Goal: Task Accomplishment & Management: Manage account settings

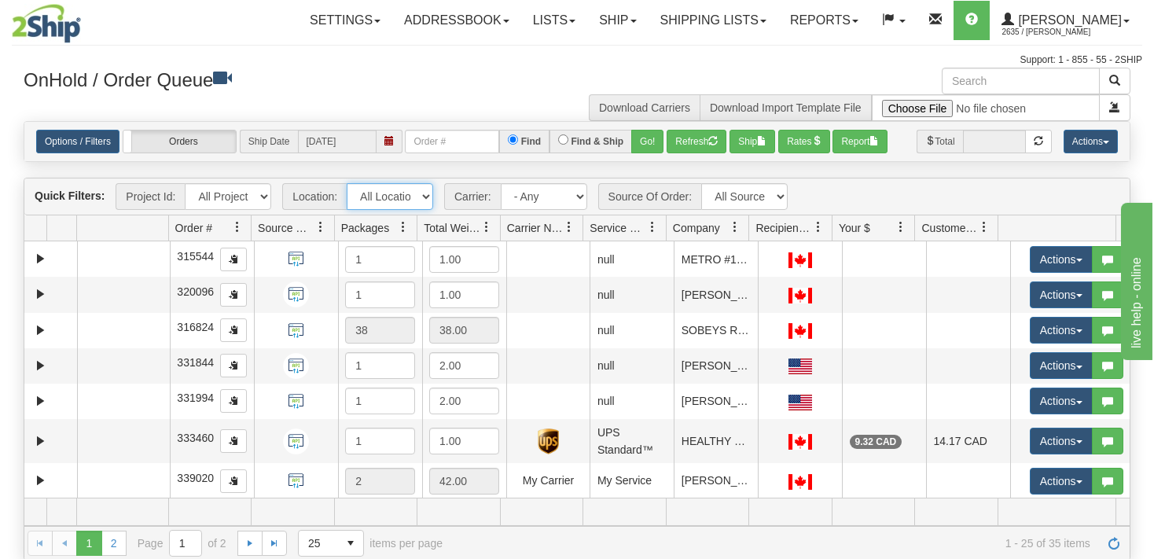
click at [347, 183] on select "All Locations VITFLO CLIFBAR ONTOR DAYCO RAYNE IRISHBRZ CASCORM [PERSON_NAME] M…" at bounding box center [390, 196] width 86 height 27
select select "6858"
click option "LIBERTY_WM" at bounding box center [0, 0] width 0 height 0
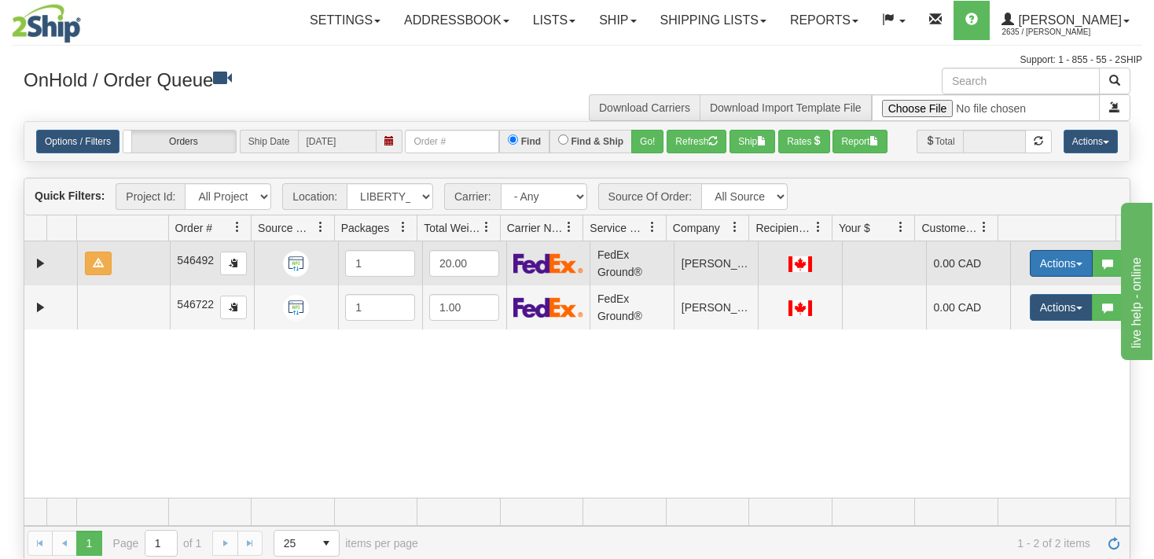
click at [1068, 258] on button "Actions" at bounding box center [1060, 263] width 63 height 27
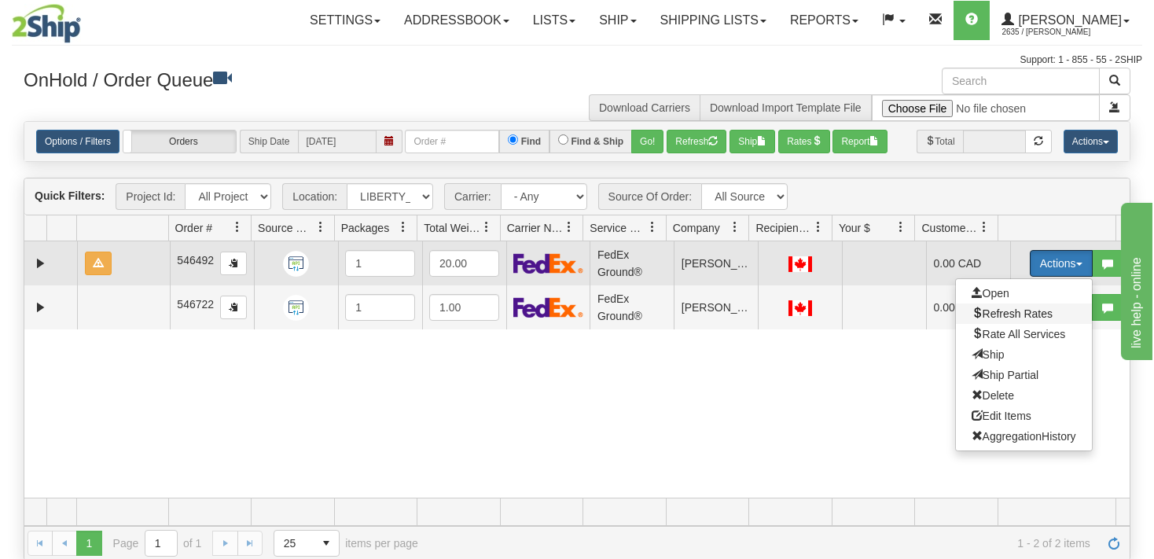
click at [982, 311] on span "Refresh Rates" at bounding box center [1011, 313] width 81 height 13
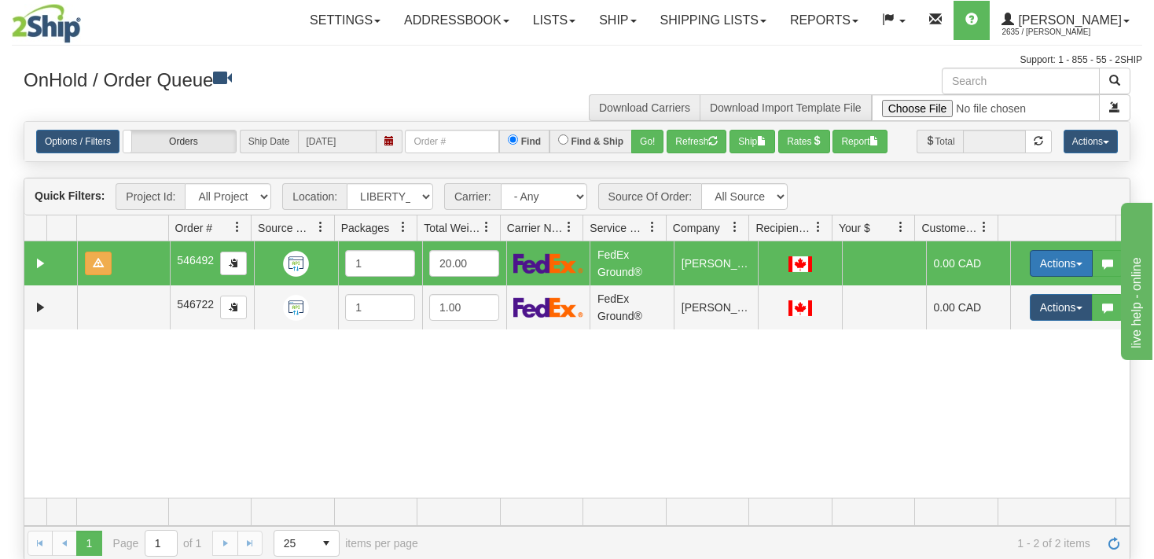
click at [1062, 268] on button "Actions" at bounding box center [1060, 263] width 63 height 27
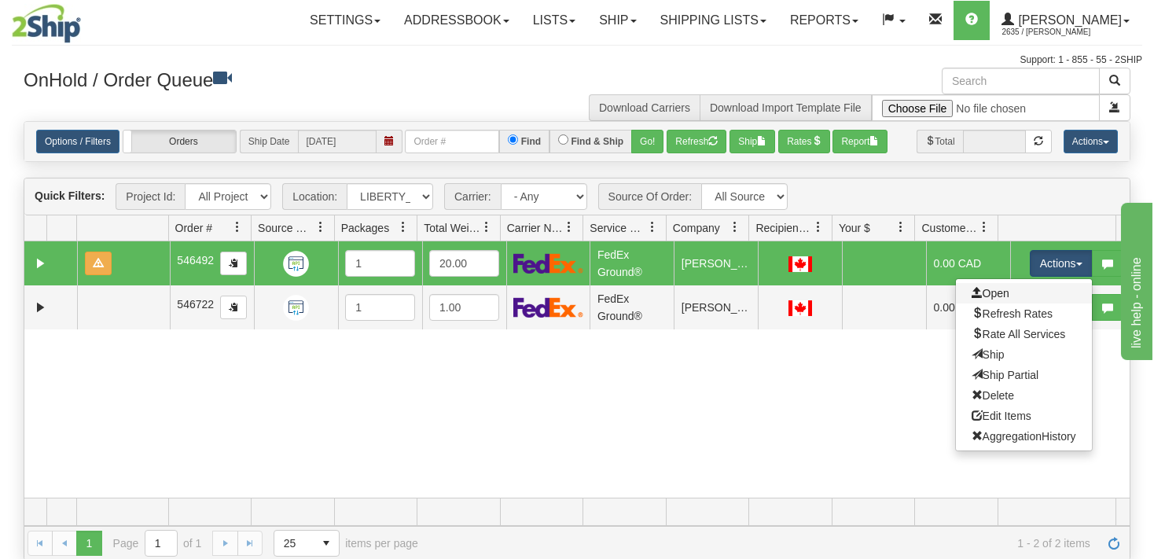
click at [1000, 290] on link "Open" at bounding box center [1024, 293] width 136 height 20
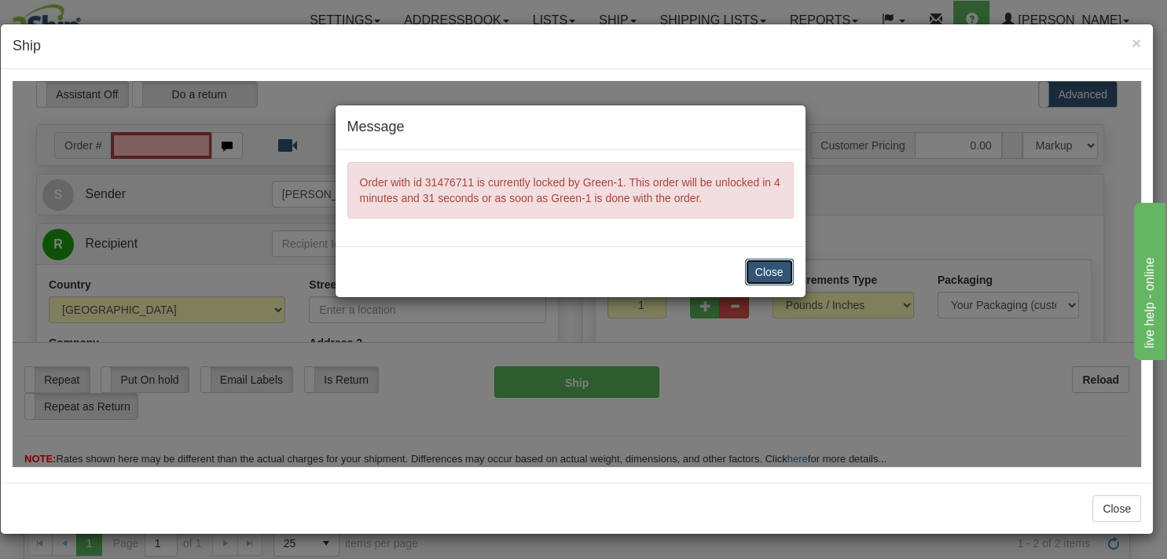
click at [771, 267] on button "Close" at bounding box center [769, 271] width 49 height 27
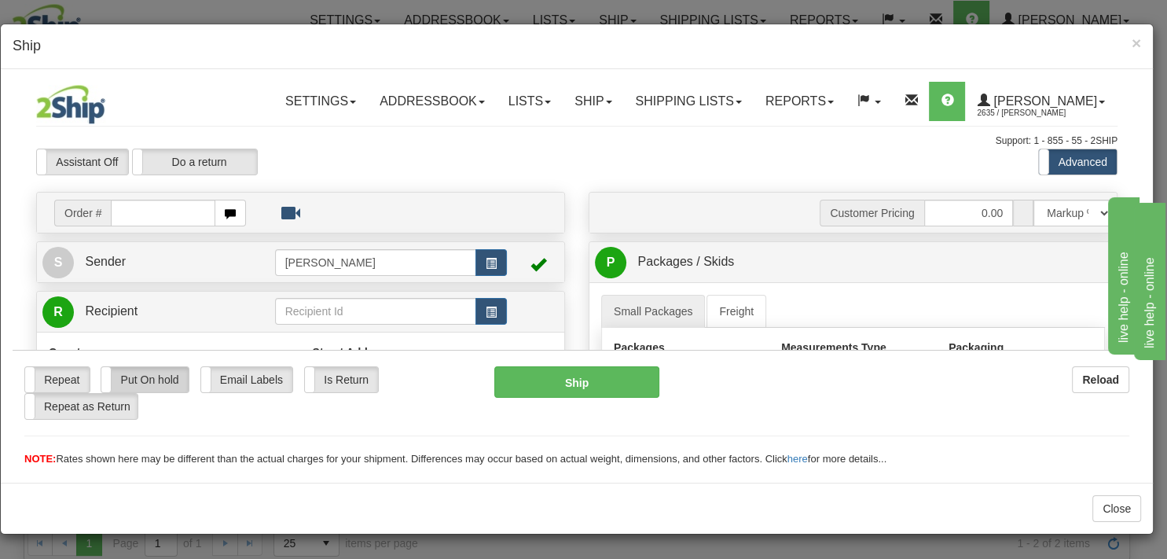
click at [154, 380] on label "Put On hold" at bounding box center [144, 378] width 86 height 25
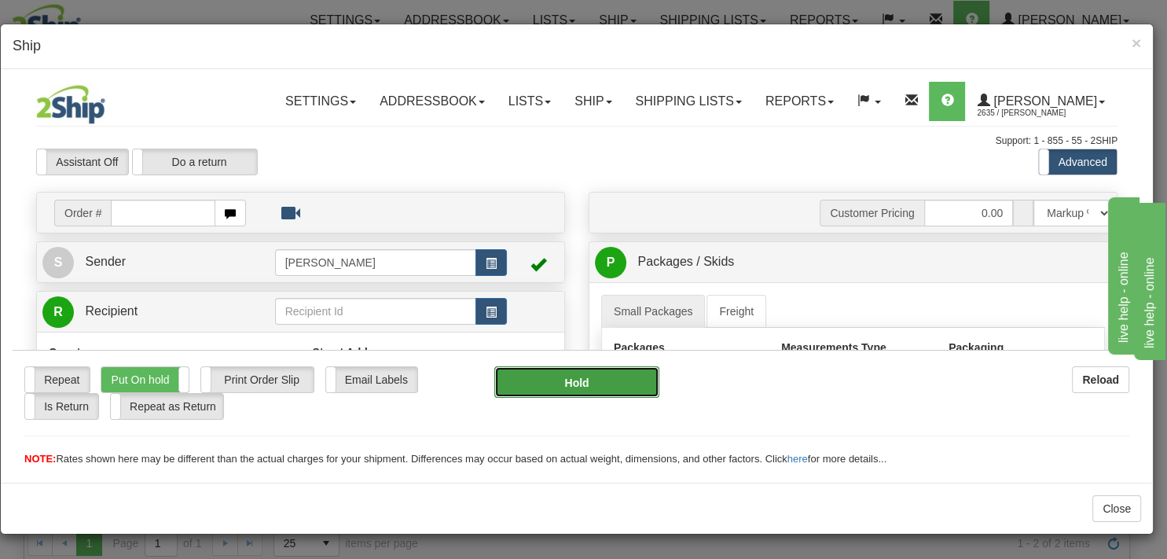
click at [525, 387] on button "Hold" at bounding box center [576, 380] width 164 height 31
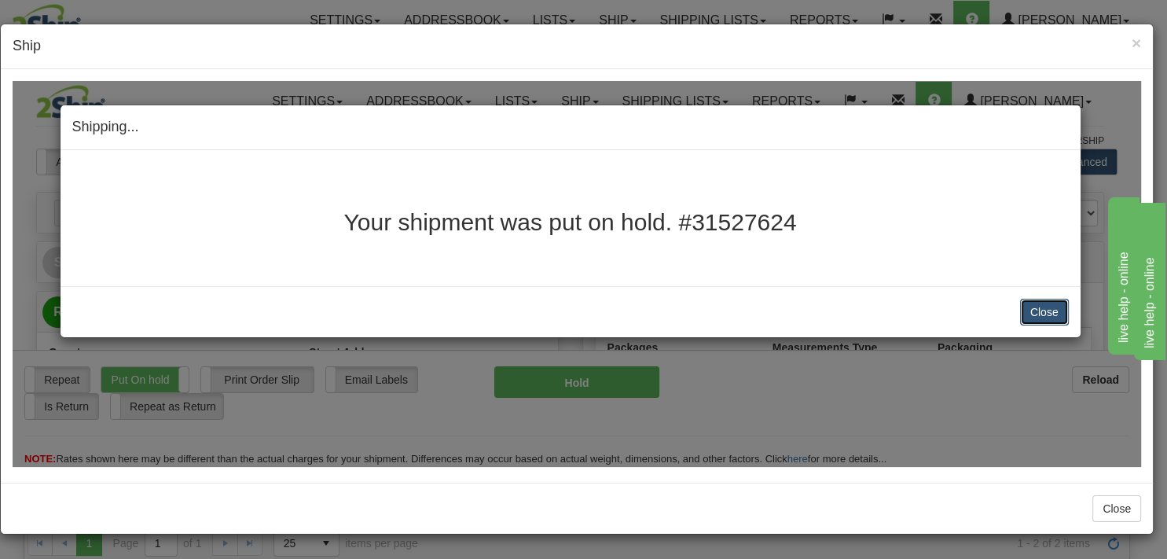
click at [1043, 308] on button "Close" at bounding box center [1044, 311] width 49 height 27
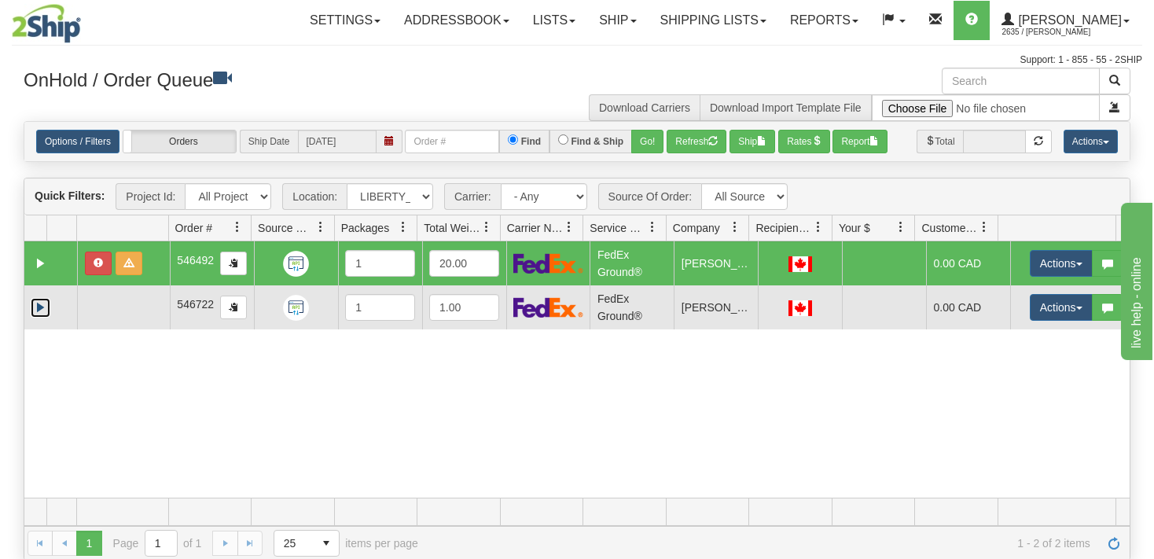
drag, startPoint x: 37, startPoint y: 306, endPoint x: 72, endPoint y: 309, distance: 35.5
click at [39, 306] on link "Expand" at bounding box center [41, 308] width 20 height 20
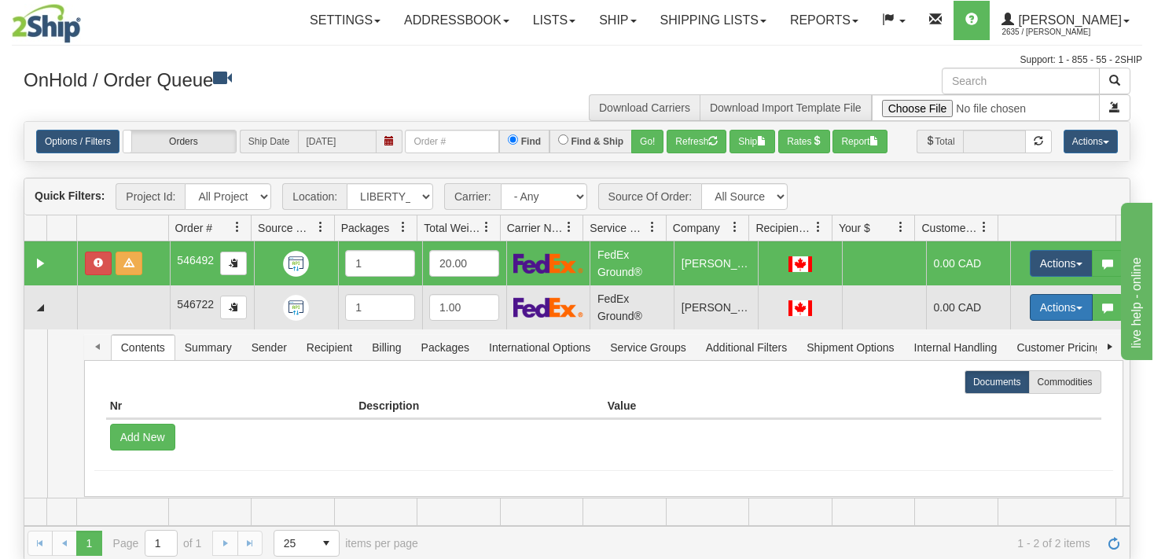
click at [1059, 307] on button "Actions" at bounding box center [1060, 307] width 63 height 27
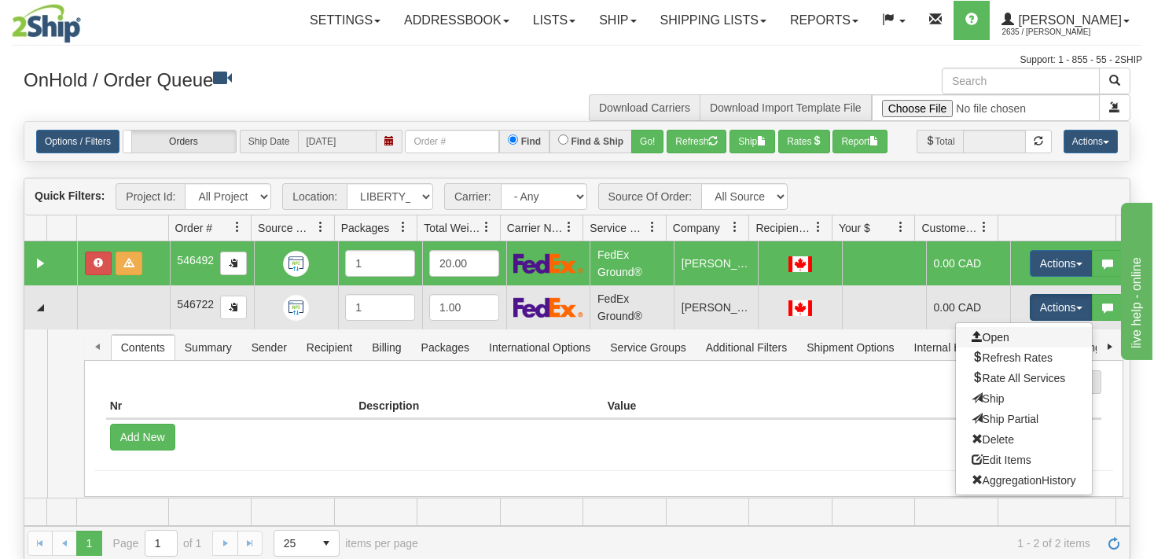
click at [1008, 337] on link "Open" at bounding box center [1024, 337] width 136 height 20
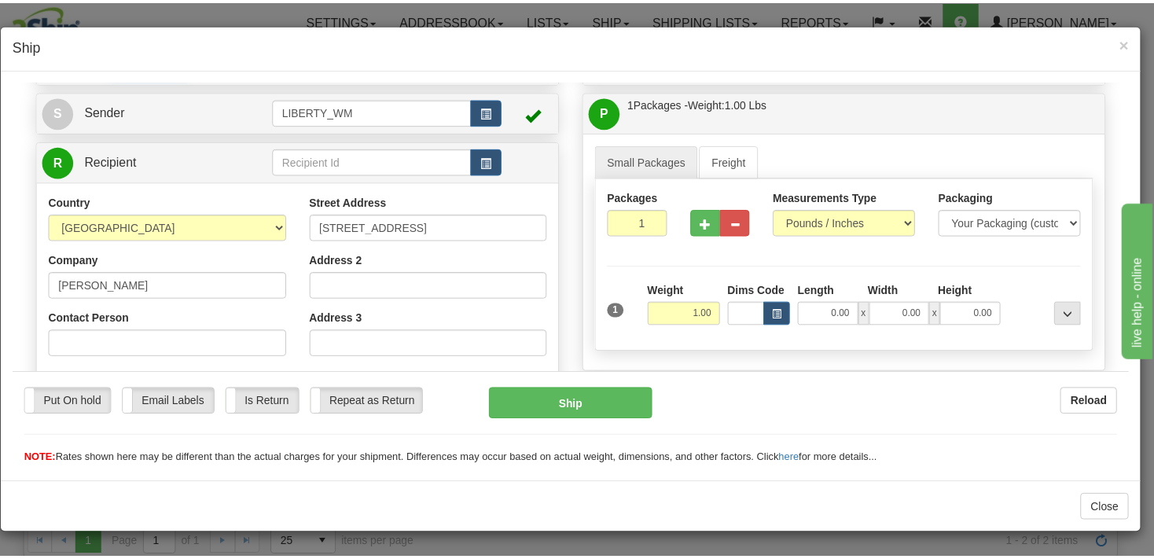
scroll to position [53, 0]
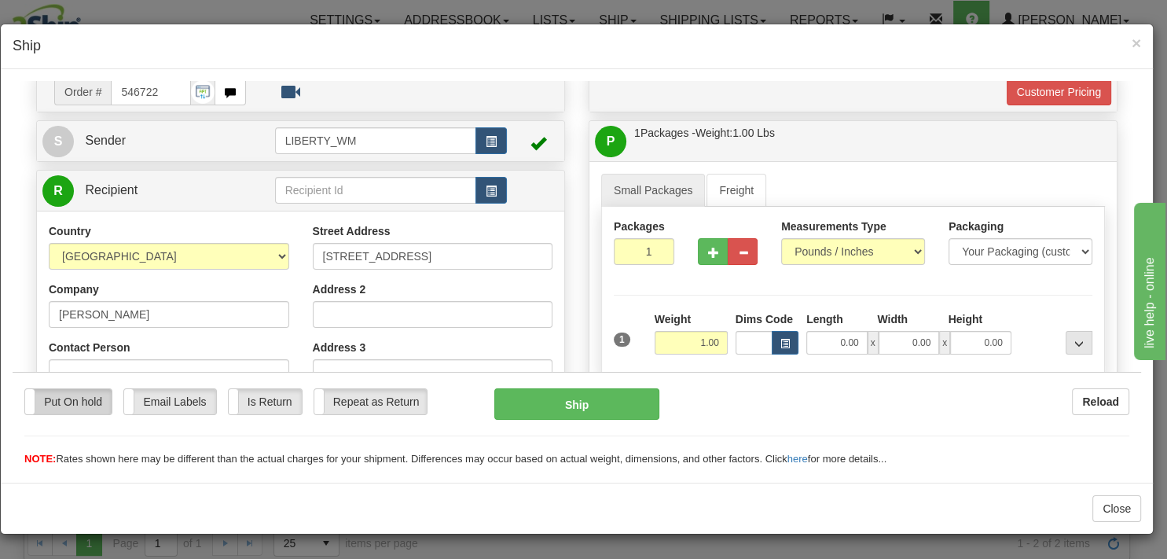
click at [75, 406] on label "Put On hold" at bounding box center [68, 400] width 86 height 25
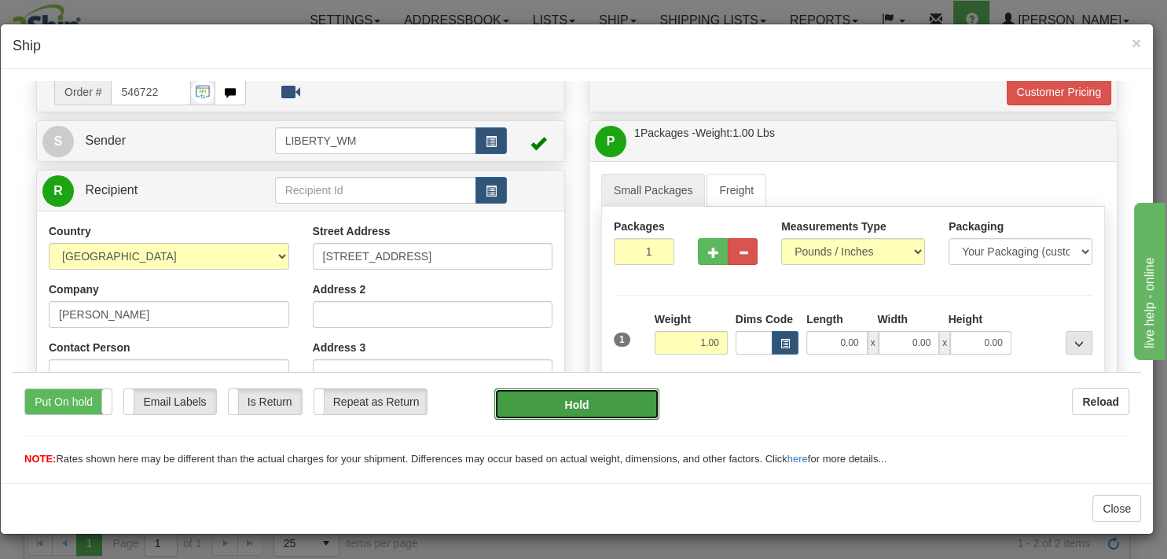
click at [537, 402] on button "Hold" at bounding box center [576, 402] width 164 height 31
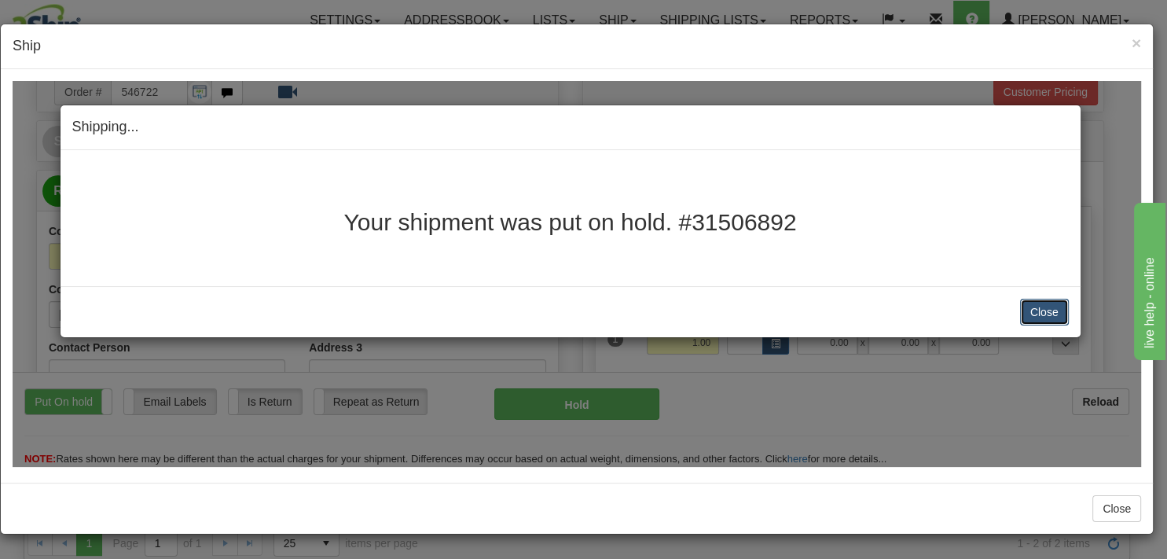
click at [1044, 314] on button "Close" at bounding box center [1044, 311] width 49 height 27
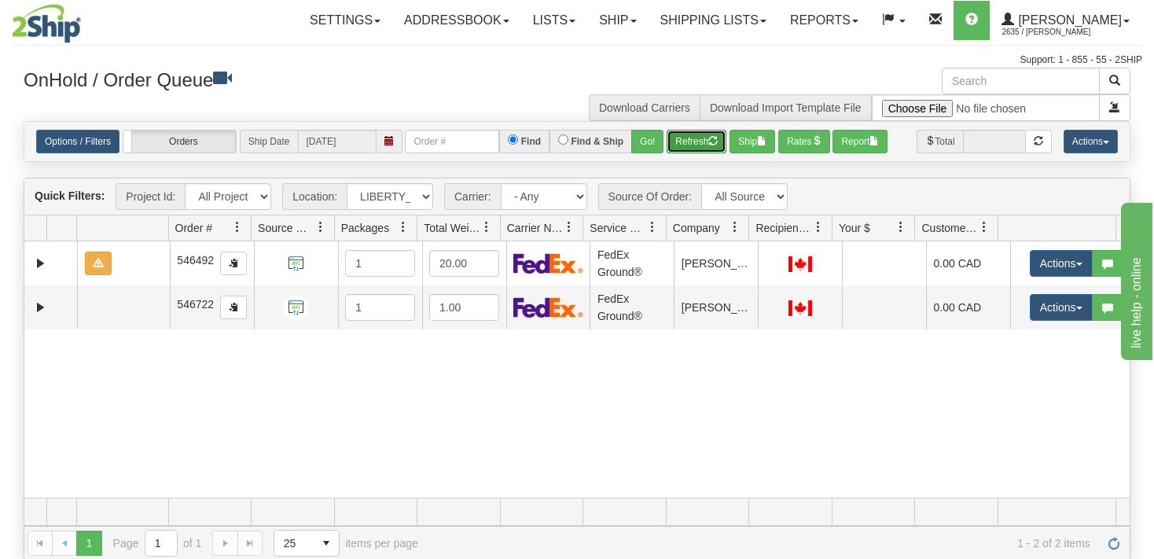
click at [703, 144] on button "Refresh" at bounding box center [696, 142] width 60 height 24
